Goal: Browse casually: Explore the website without a specific task or goal

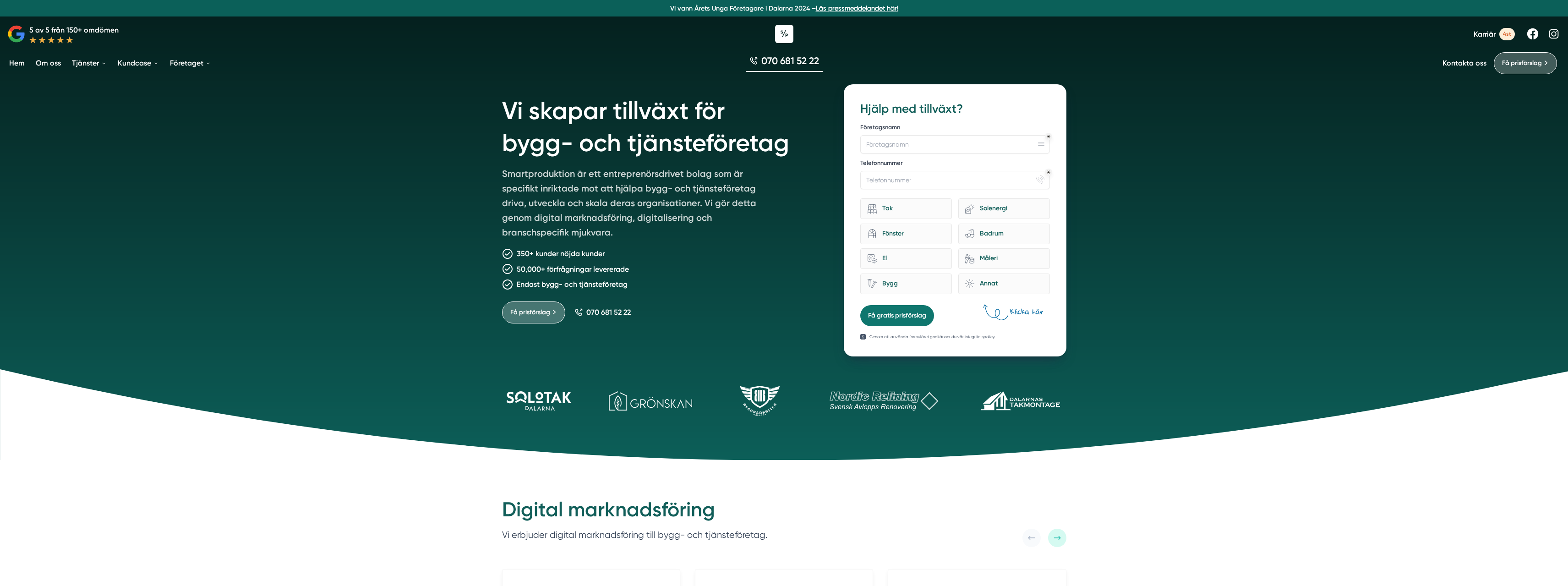
drag, startPoint x: 526, startPoint y: 390, endPoint x: 718, endPoint y: 394, distance: 192.0
click at [716, 394] on icon at bounding box center [784, 414] width 1568 height 91
click at [1028, 403] on icon at bounding box center [784, 414] width 1568 height 91
click at [1020, 420] on icon at bounding box center [784, 414] width 1568 height 91
drag, startPoint x: 519, startPoint y: 397, endPoint x: 593, endPoint y: 395, distance: 74.0
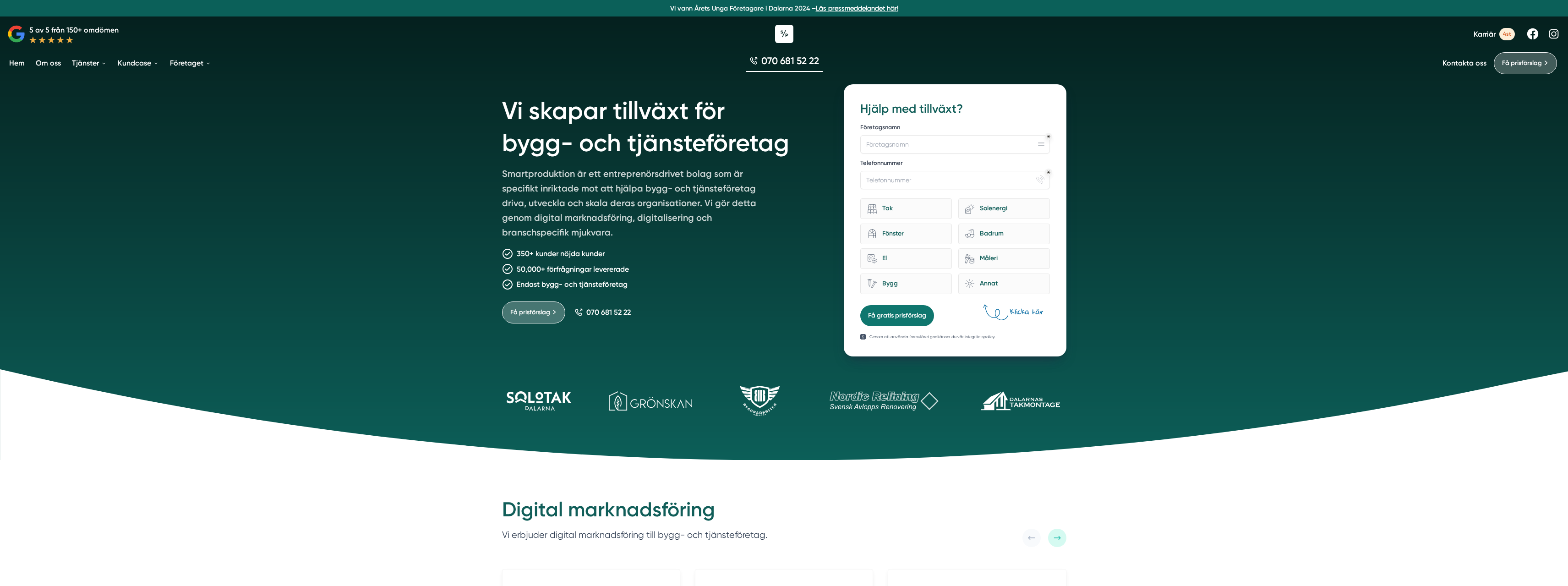
click at [593, 395] on icon at bounding box center [784, 414] width 1568 height 91
click at [1071, 399] on icon at bounding box center [784, 414] width 1568 height 91
click at [1113, 403] on icon at bounding box center [784, 414] width 1568 height 91
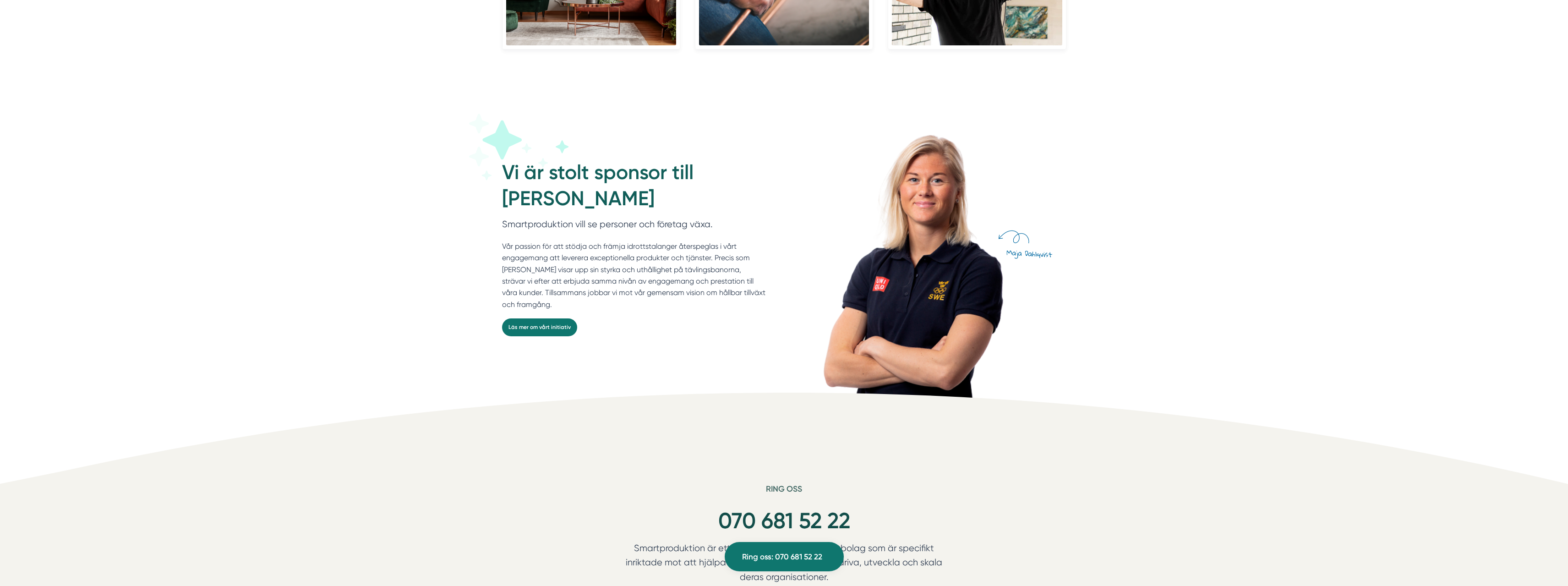
scroll to position [2381, 0]
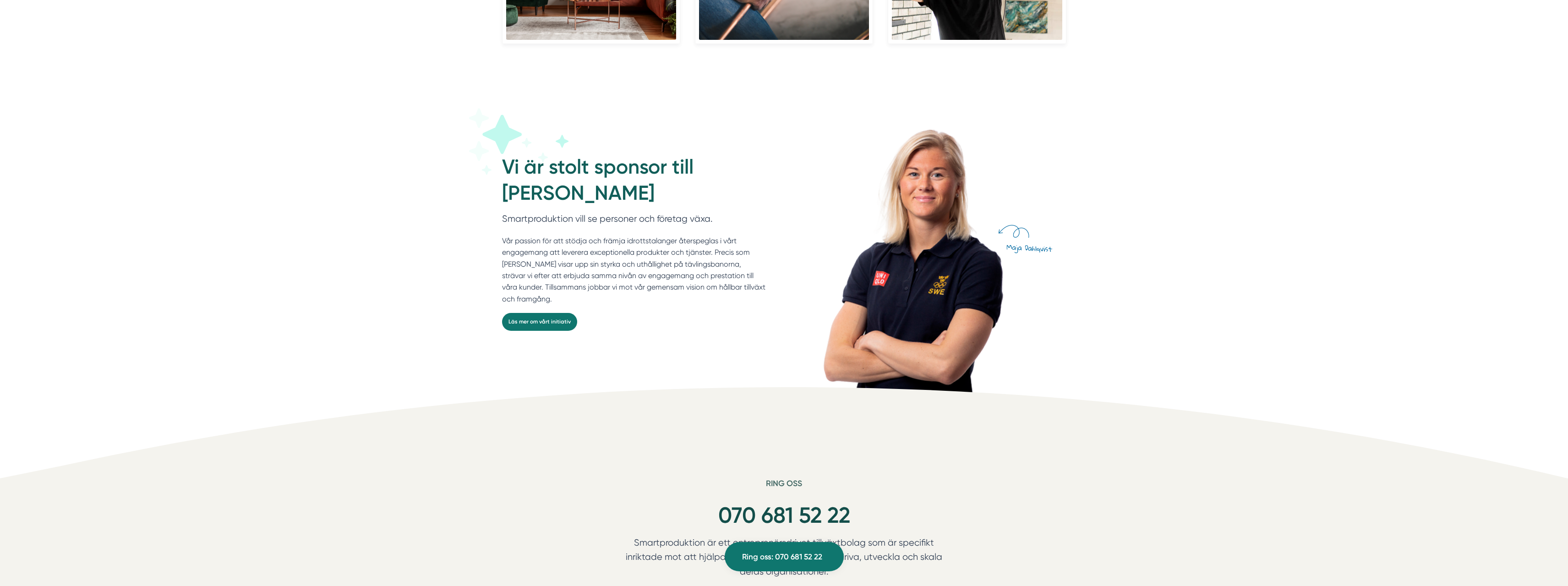
drag, startPoint x: 498, startPoint y: 190, endPoint x: 668, endPoint y: 194, distance: 170.0
click at [668, 194] on div "Vi är stolt sponsor till [PERSON_NAME] Smartproduktion vill se personer och för…" at bounding box center [640, 254] width 275 height 274
click at [673, 285] on p "Vår passion för att stödja och främja idrottstalanger återspeglas i vårt engage…" at bounding box center [634, 269] width 264 height 69
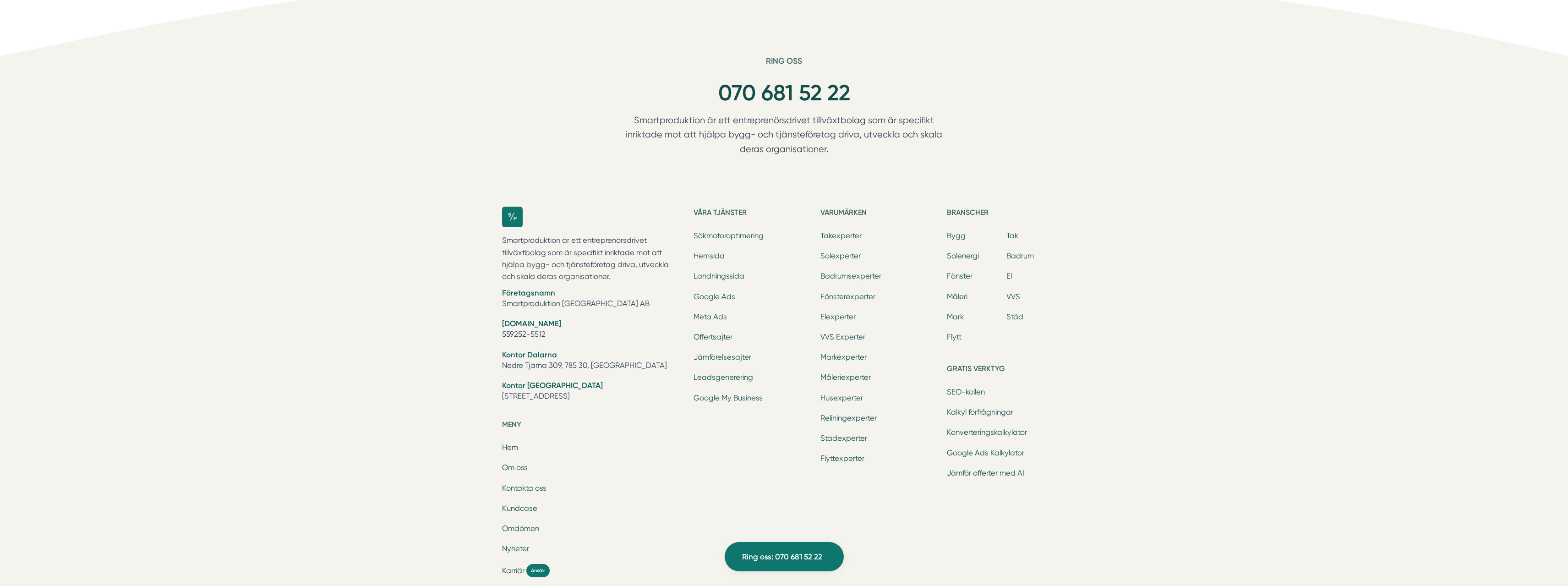
scroll to position [2950, 0]
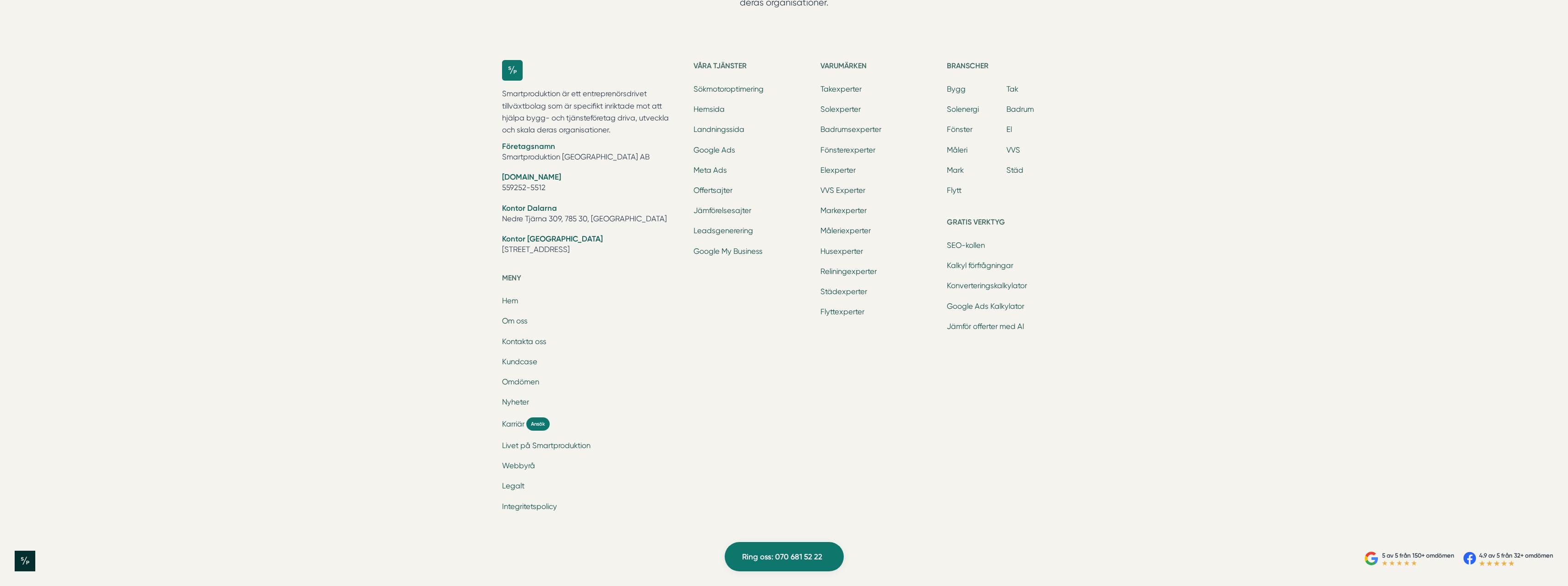
drag, startPoint x: 339, startPoint y: 469, endPoint x: 330, endPoint y: 466, distance: 9.5
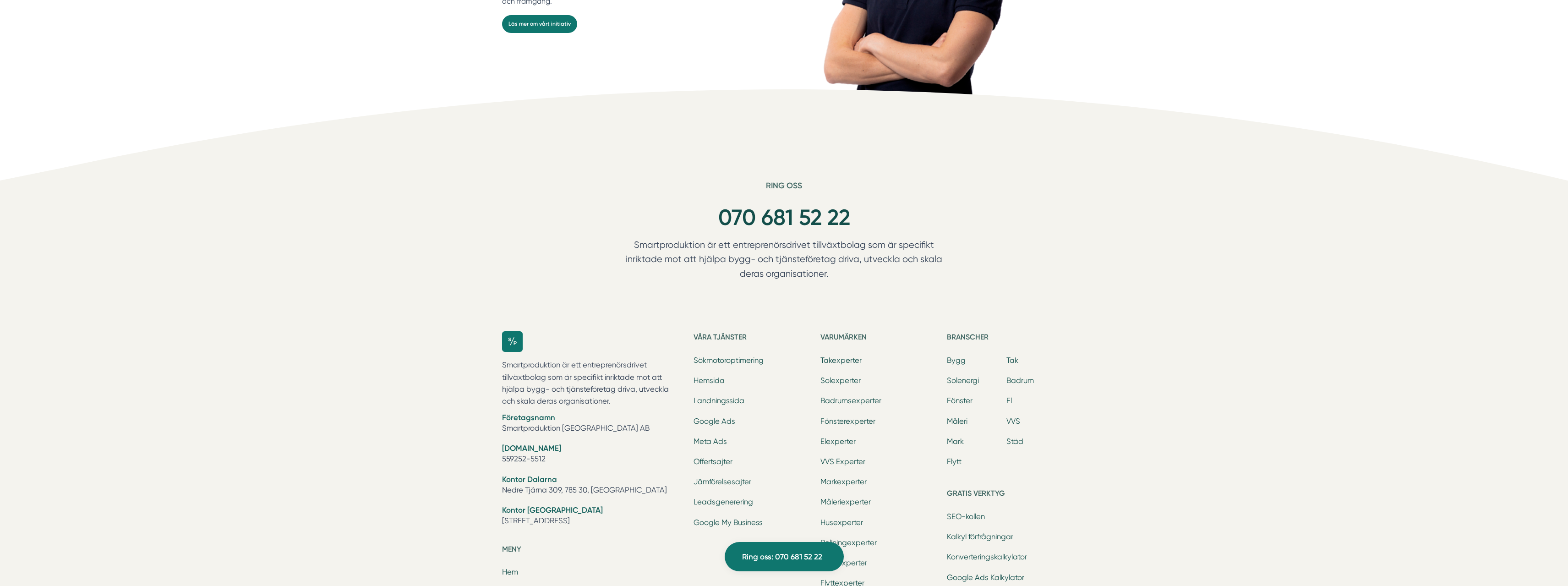
scroll to position [0, 0]
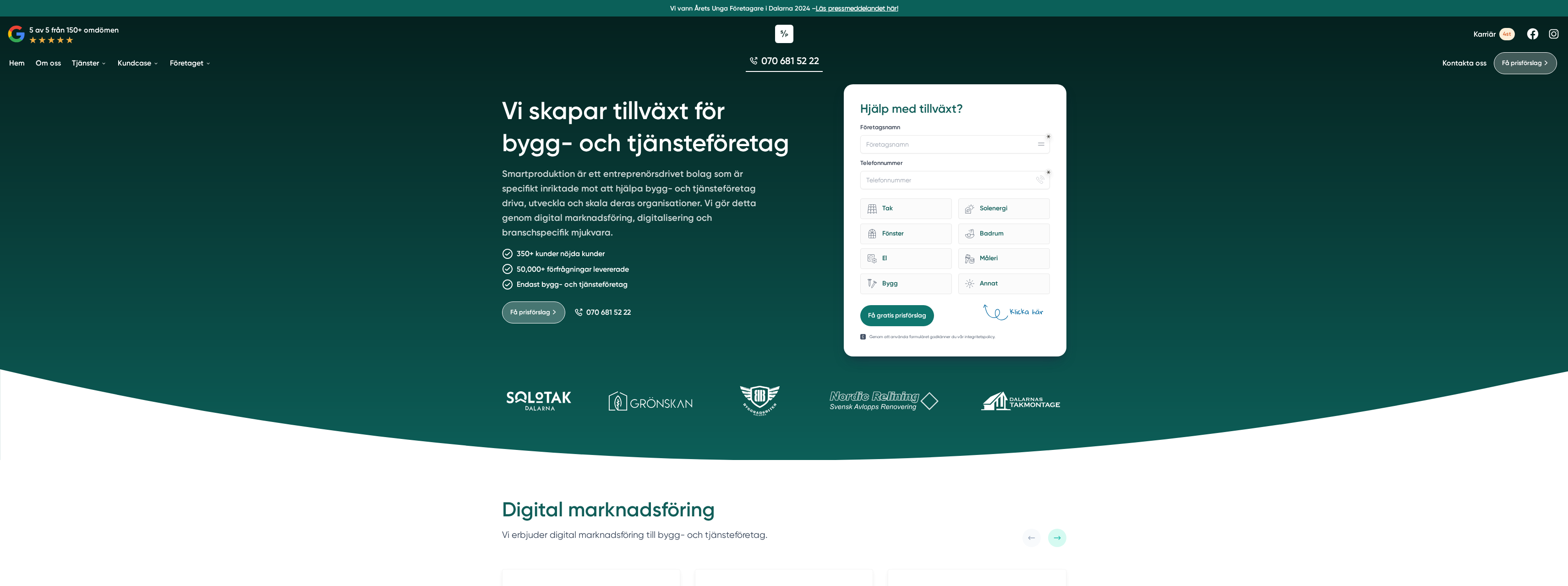
click at [340, 124] on div "Vi skapar tillväxt för bygg- och tjänsteföretag Smartproduktion är ett entrepre…" at bounding box center [784, 230] width 1568 height 460
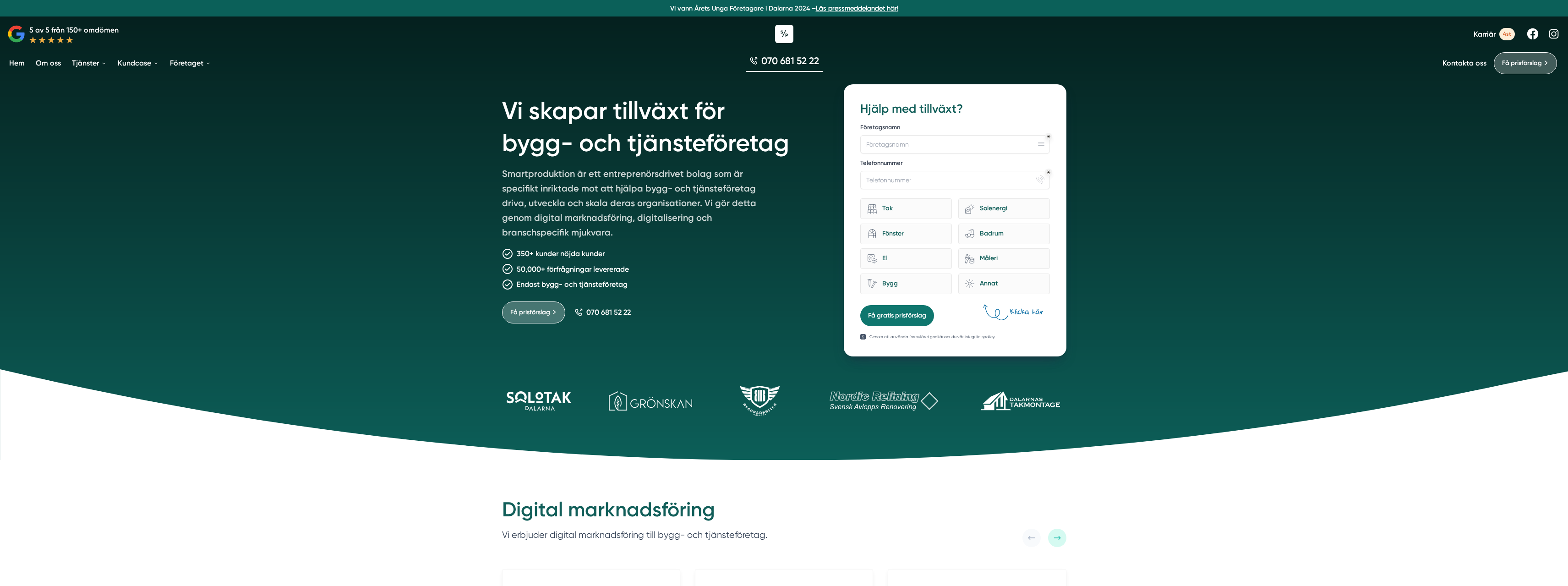
click at [340, 124] on div "Vi skapar tillväxt för bygg- och tjänsteföretag Smartproduktion är ett entrepre…" at bounding box center [784, 230] width 1568 height 460
click at [461, 160] on div "Vi skapar tillväxt för bygg- och tjänsteföretag Smartproduktion är ett entrepre…" at bounding box center [784, 230] width 1568 height 460
click at [462, 160] on div "Vi skapar tillväxt för bygg- och tjänsteföretag Smartproduktion är ett entrepre…" at bounding box center [784, 230] width 1568 height 460
click at [489, 107] on div "Vi skapar tillväxt för bygg- och tjänsteföretag Smartproduktion är ett entrepre…" at bounding box center [784, 230] width 1568 height 460
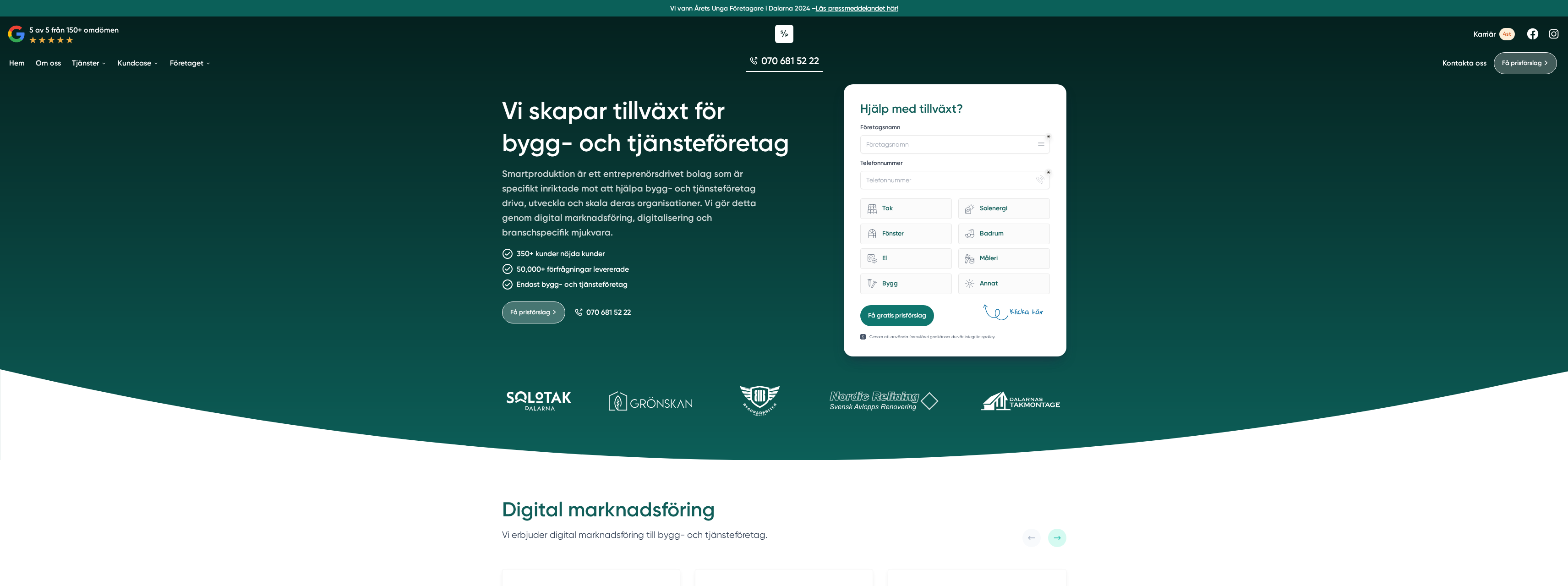
click at [486, 107] on div "Vi skapar tillväxt för bygg- och tjänsteföretag Smartproduktion är ett entrepre…" at bounding box center [784, 230] width 1568 height 460
